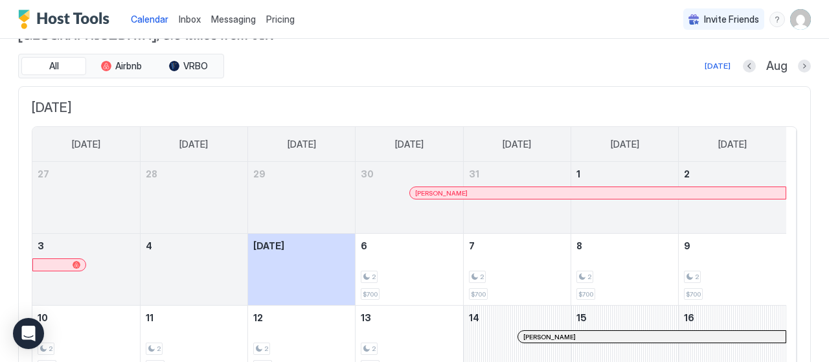
scroll to position [31, 0]
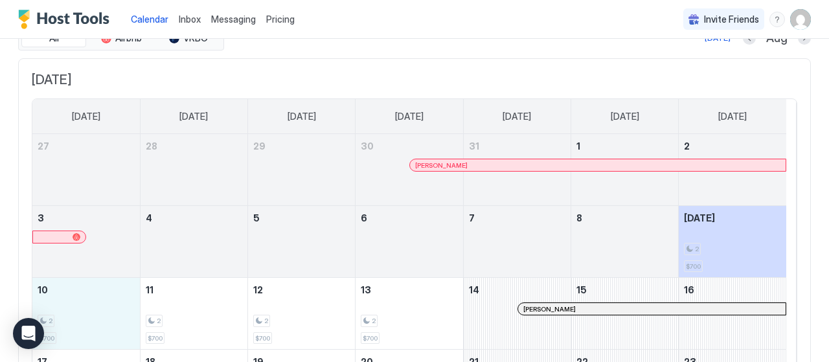
scroll to position [57, 0]
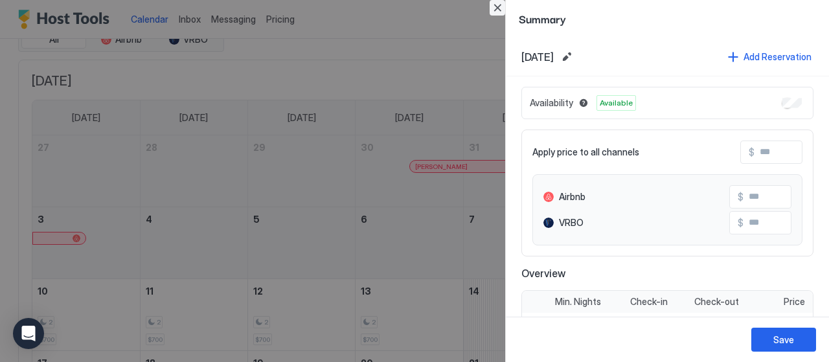
click at [499, 6] on button "Close" at bounding box center [498, 8] width 16 height 16
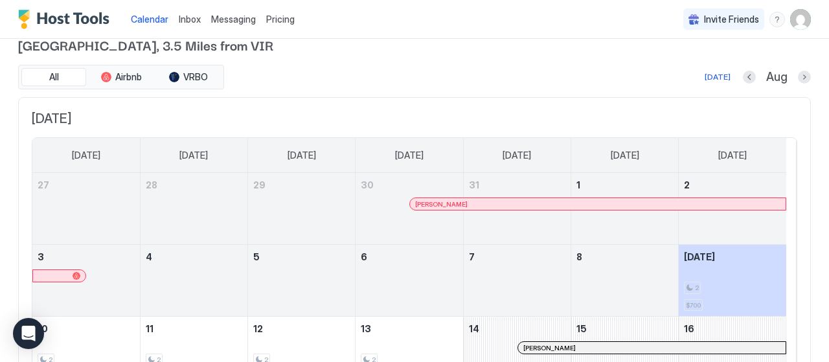
scroll to position [0, 0]
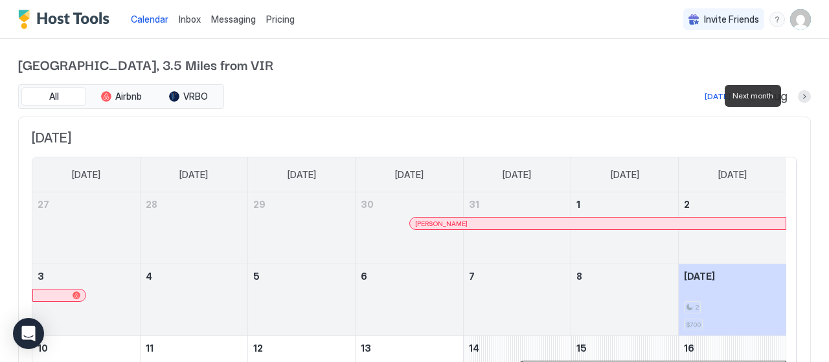
click at [799, 90] on div at bounding box center [804, 96] width 13 height 13
click at [798, 95] on button "Next month" at bounding box center [804, 96] width 13 height 13
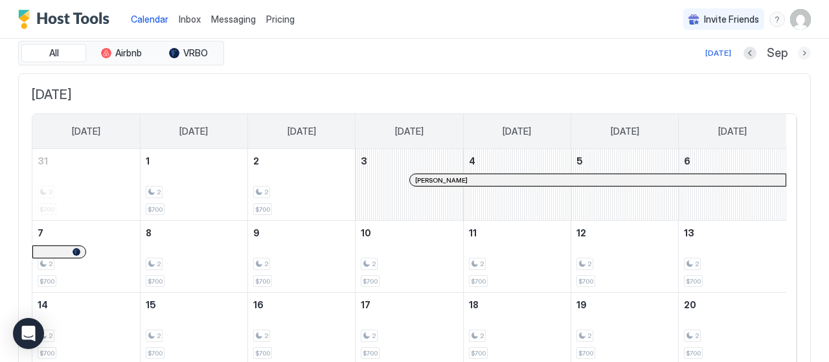
scroll to position [40, 0]
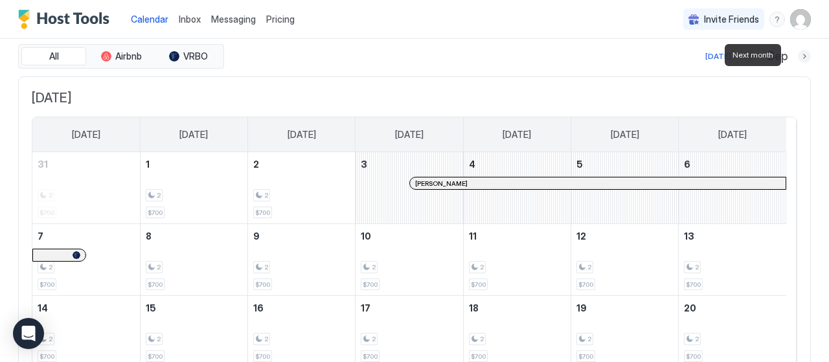
click at [798, 54] on button "Next month" at bounding box center [804, 56] width 13 height 13
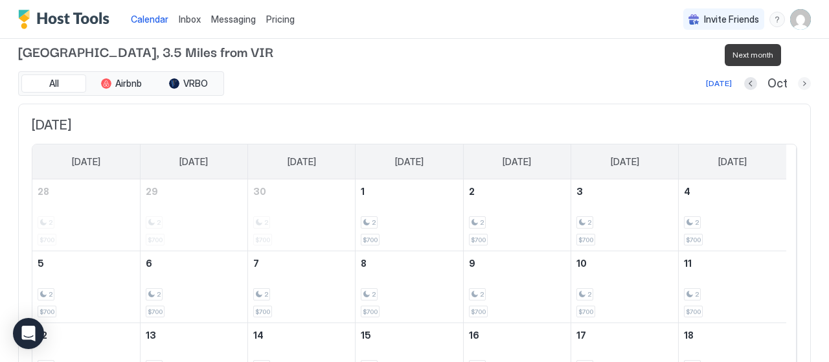
scroll to position [0, 0]
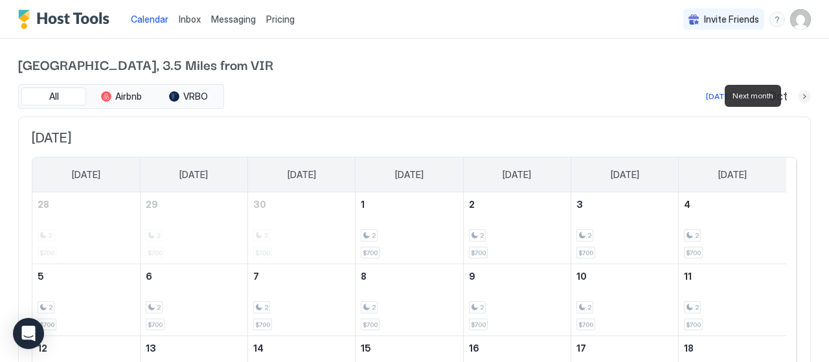
click at [798, 100] on button "Next month" at bounding box center [804, 96] width 13 height 13
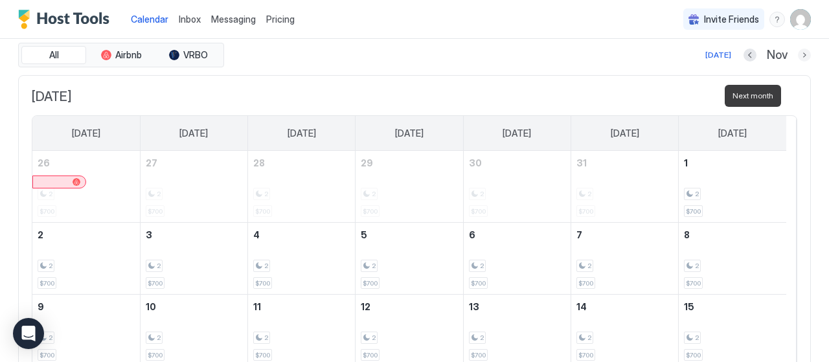
scroll to position [31, 0]
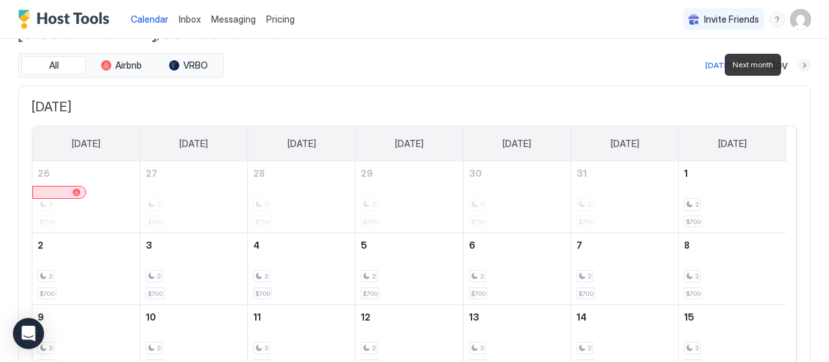
click at [798, 67] on button "Next month" at bounding box center [804, 65] width 13 height 13
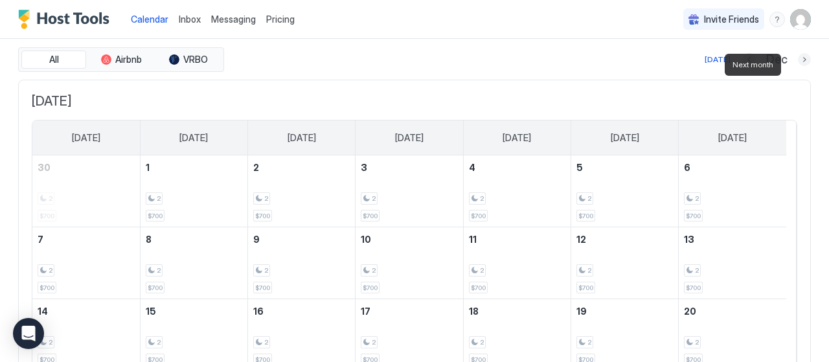
scroll to position [0, 0]
